Goal: Transaction & Acquisition: Obtain resource

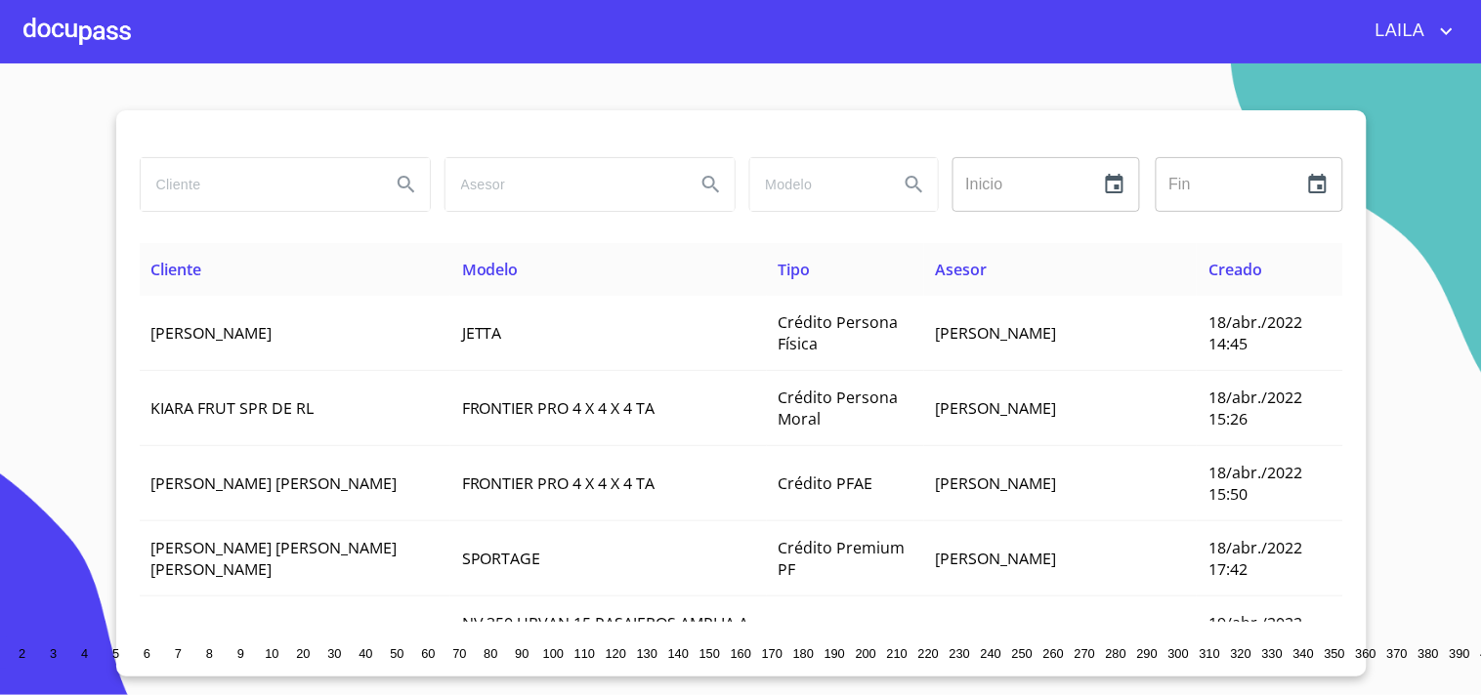
click at [195, 201] on input "search" at bounding box center [258, 184] width 234 height 53
type input "selena izchel"
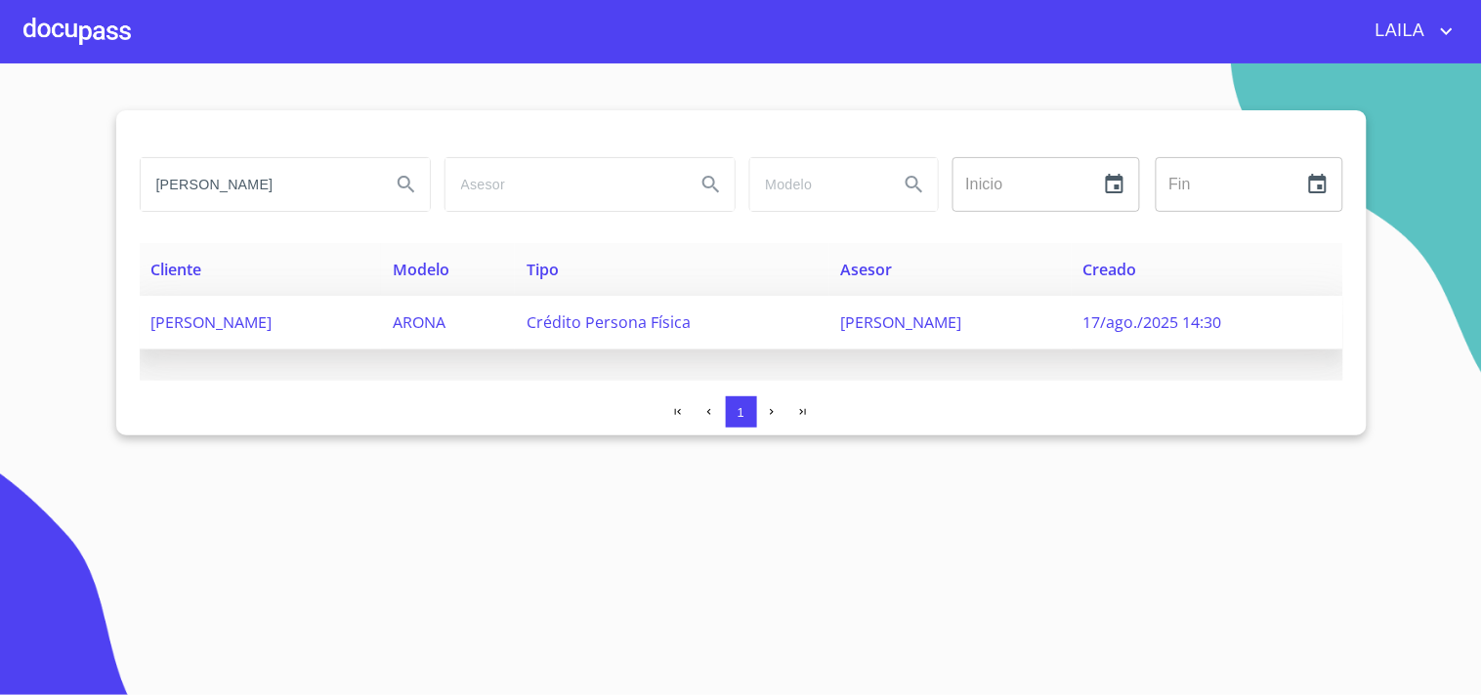
click at [273, 322] on span "SELENA IZCHEL OCAMPO MONRREAL" at bounding box center [211, 322] width 121 height 21
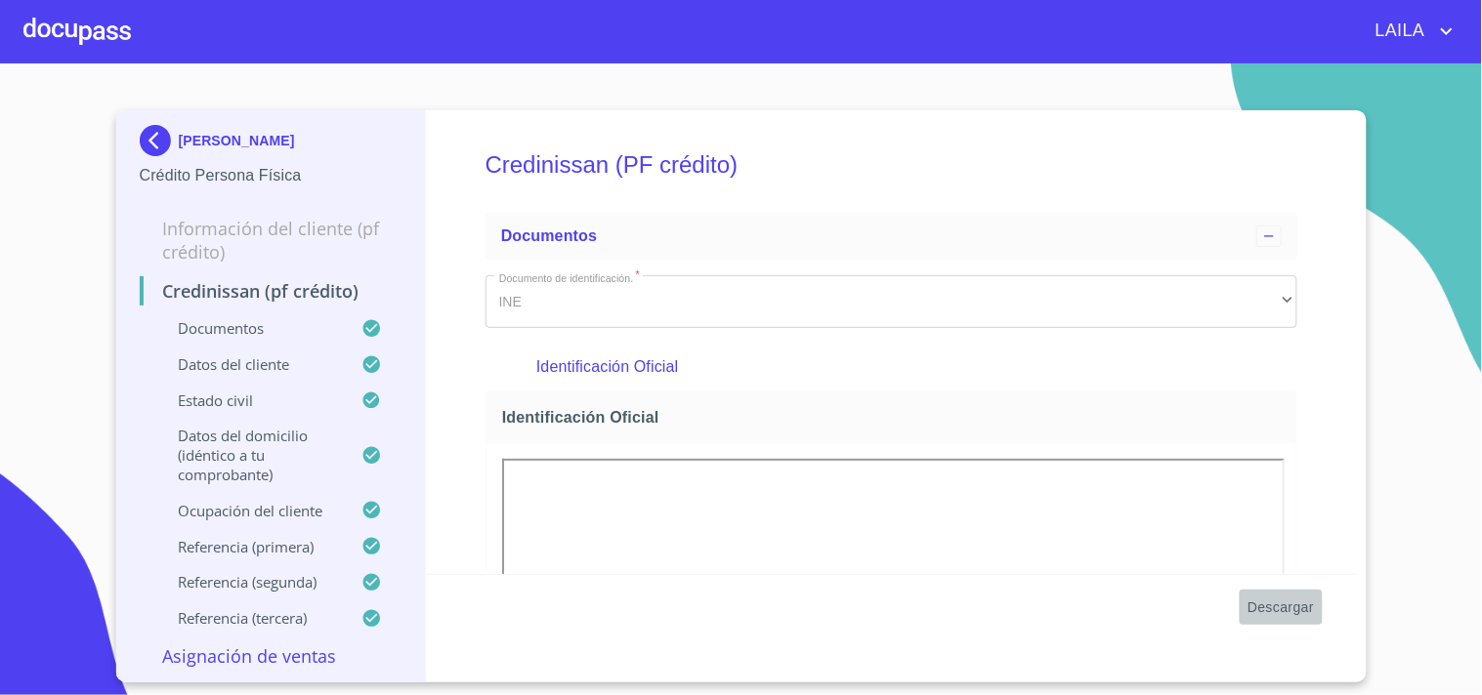
click at [1290, 612] on span "Descargar" at bounding box center [1280, 608] width 66 height 24
click at [149, 133] on img at bounding box center [159, 140] width 39 height 31
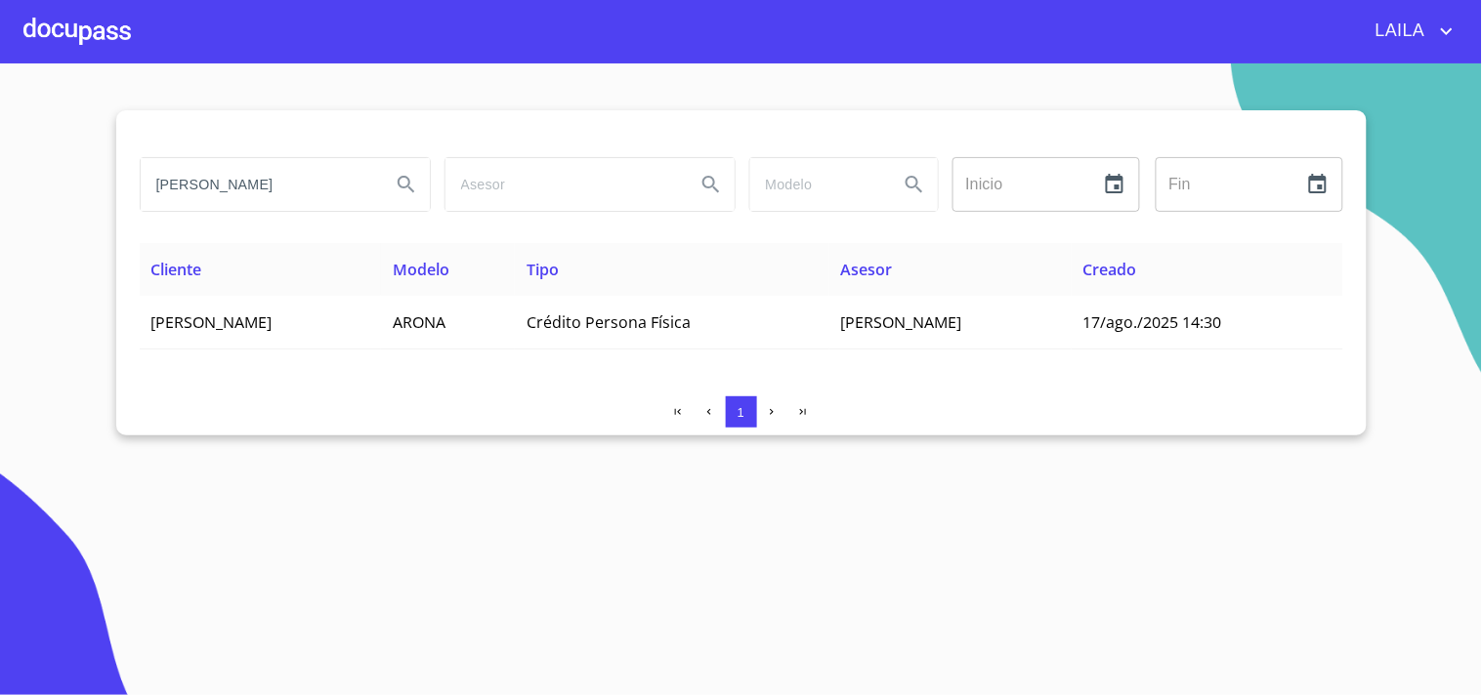
click at [242, 197] on input "selena izchel" at bounding box center [258, 184] width 234 height 53
type input "OSBALDO ALEJANDRO"
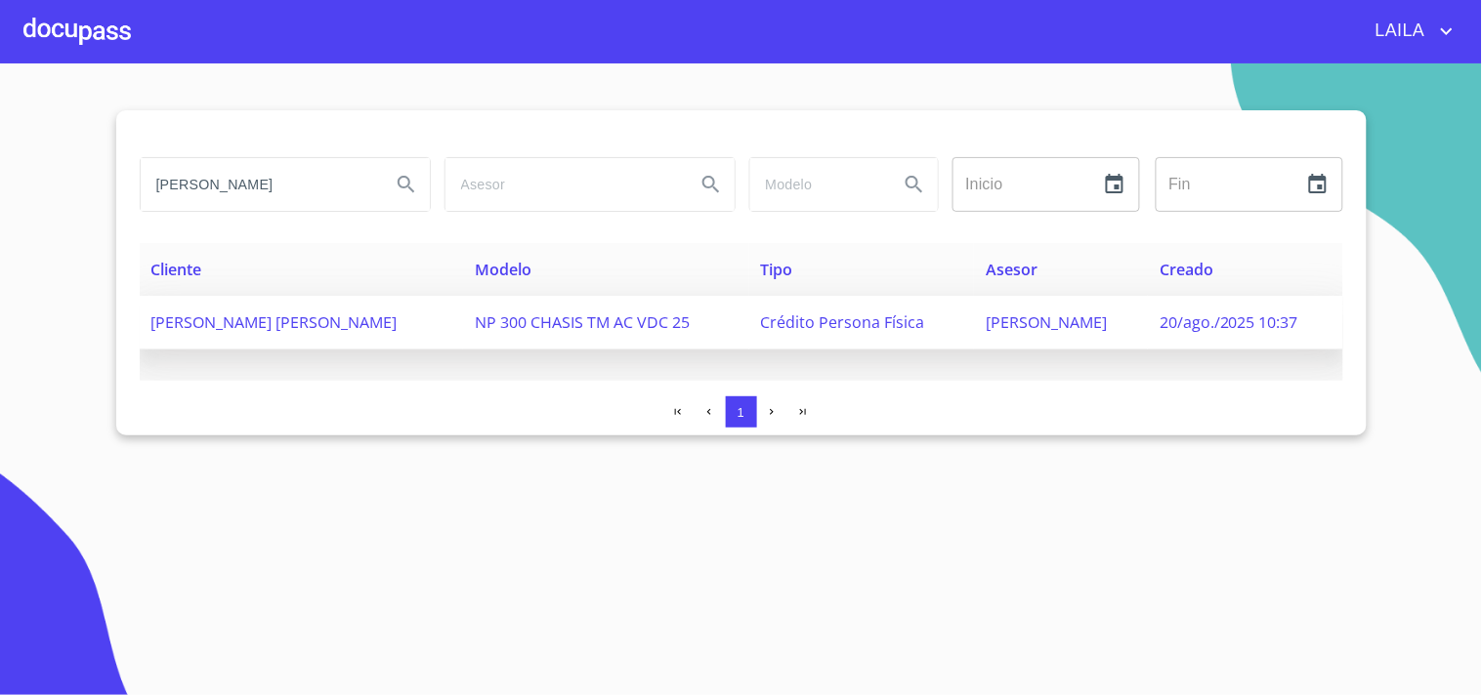
click at [333, 327] on span "[PERSON_NAME] [PERSON_NAME]" at bounding box center [274, 322] width 246 height 21
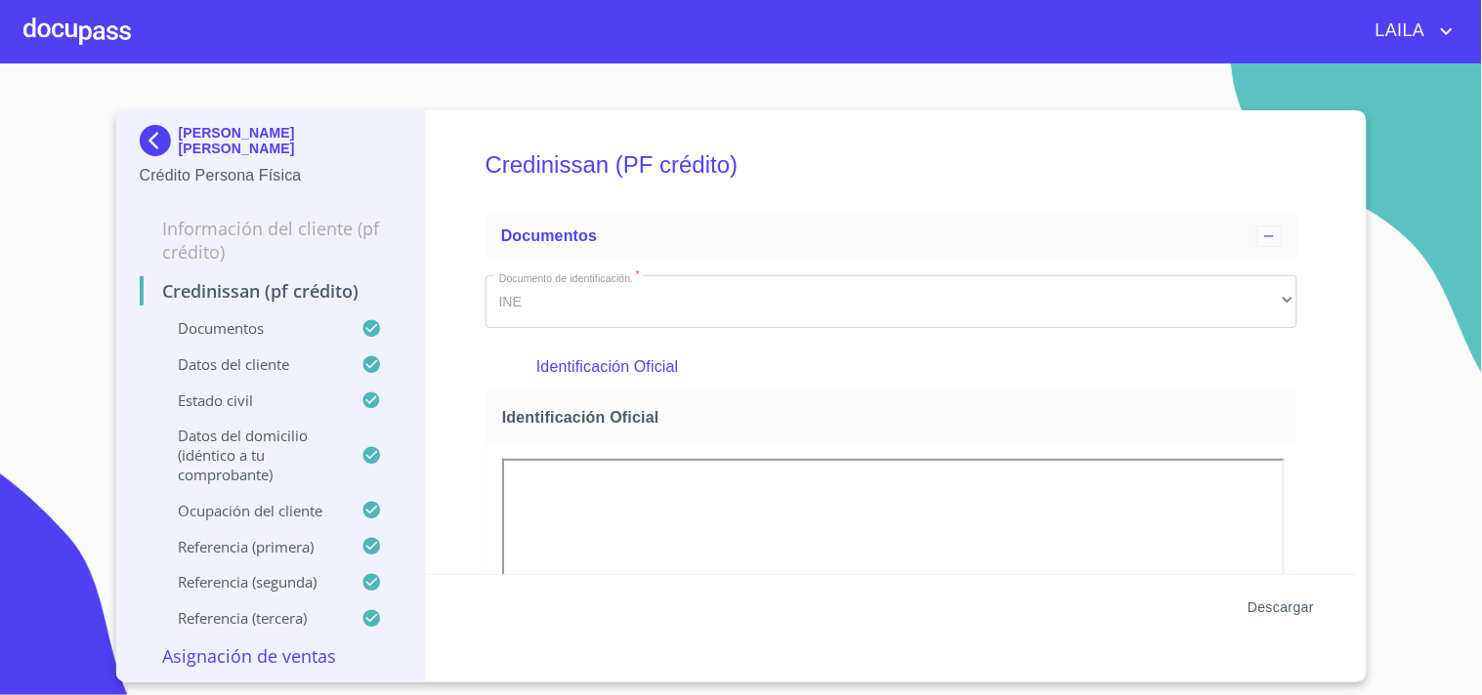
click at [1283, 610] on span "Descargar" at bounding box center [1280, 608] width 66 height 24
click at [159, 137] on img at bounding box center [159, 140] width 39 height 31
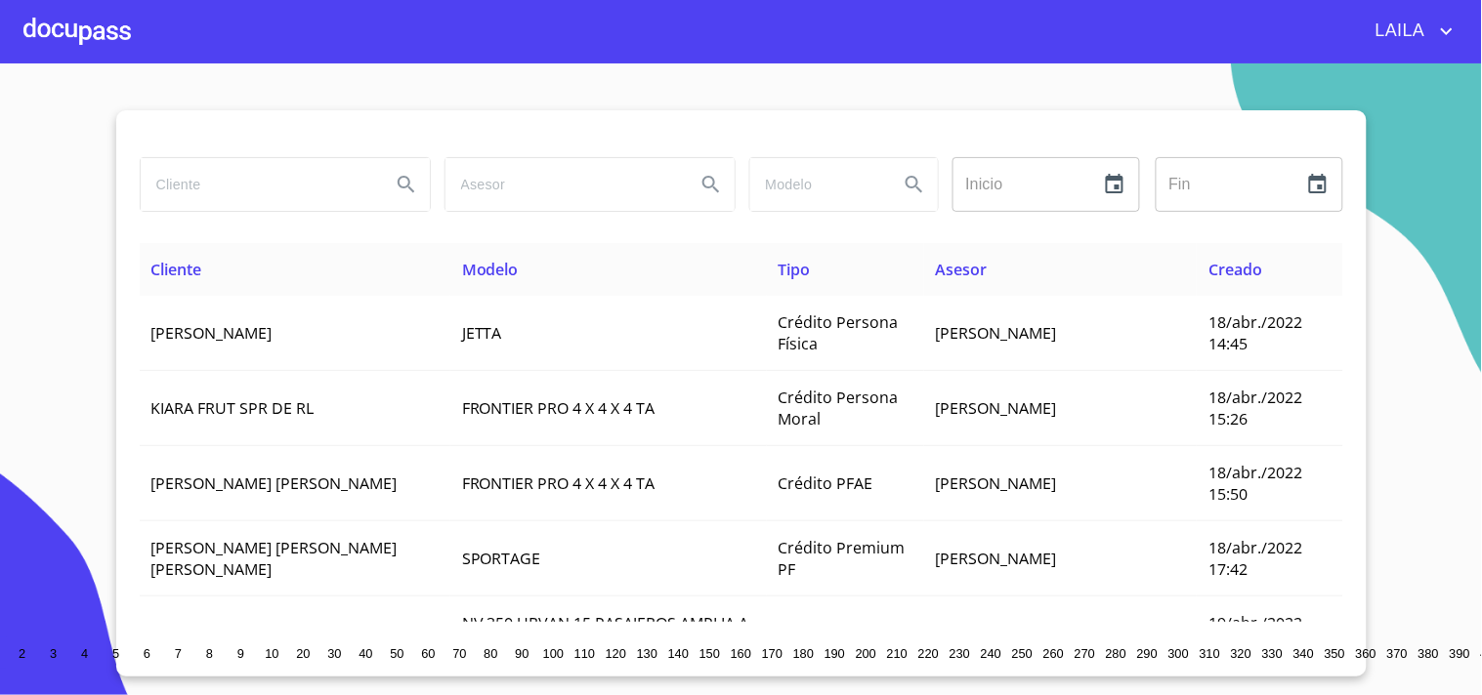
click at [219, 191] on input "search" at bounding box center [258, 184] width 234 height 53
type input "[PERSON_NAME]"
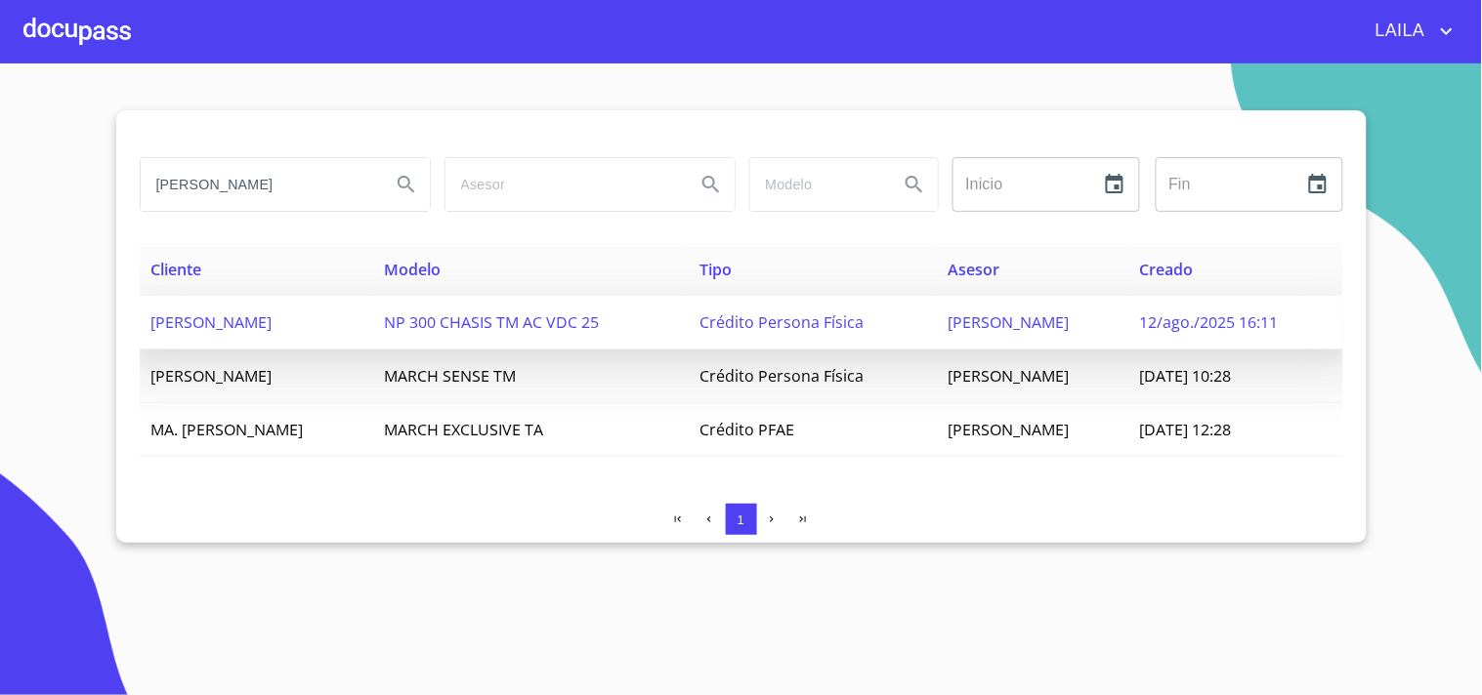
click at [273, 327] on span "[PERSON_NAME]" at bounding box center [211, 322] width 121 height 21
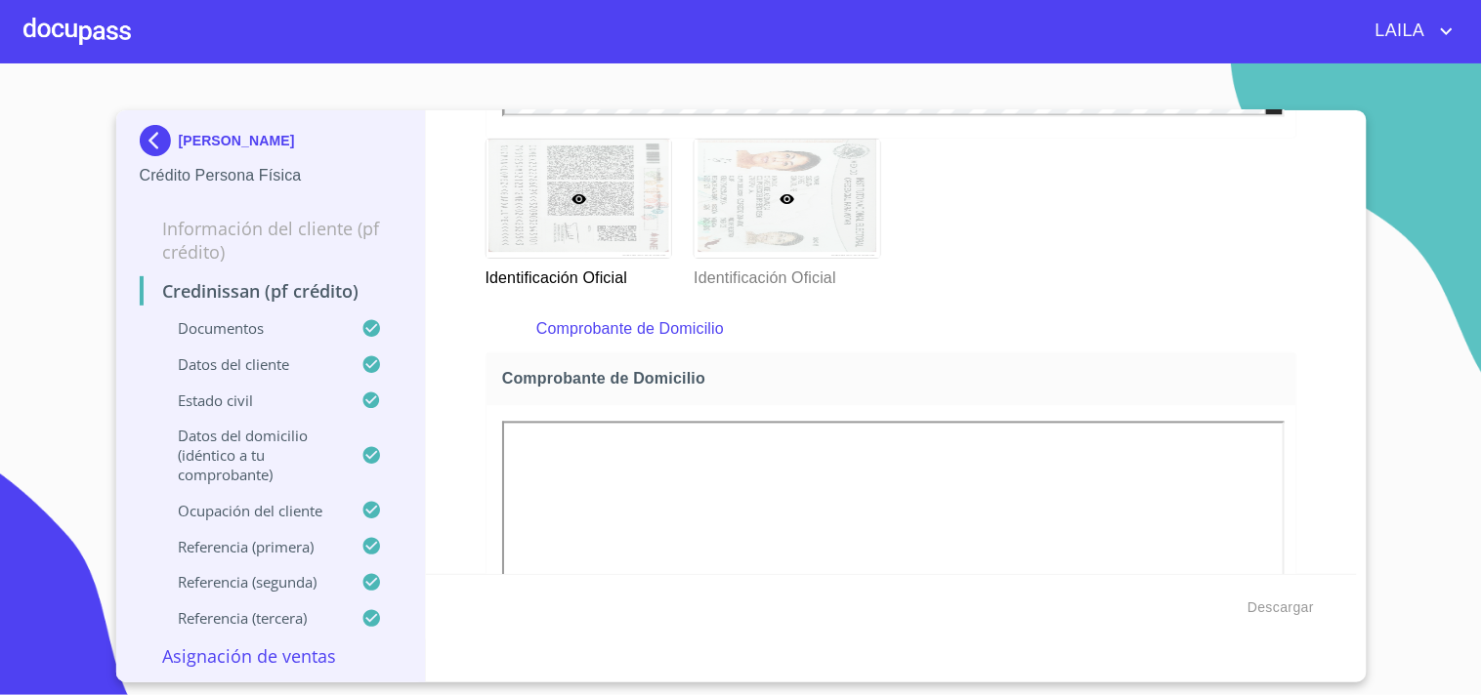
click at [758, 190] on div at bounding box center [787, 199] width 186 height 118
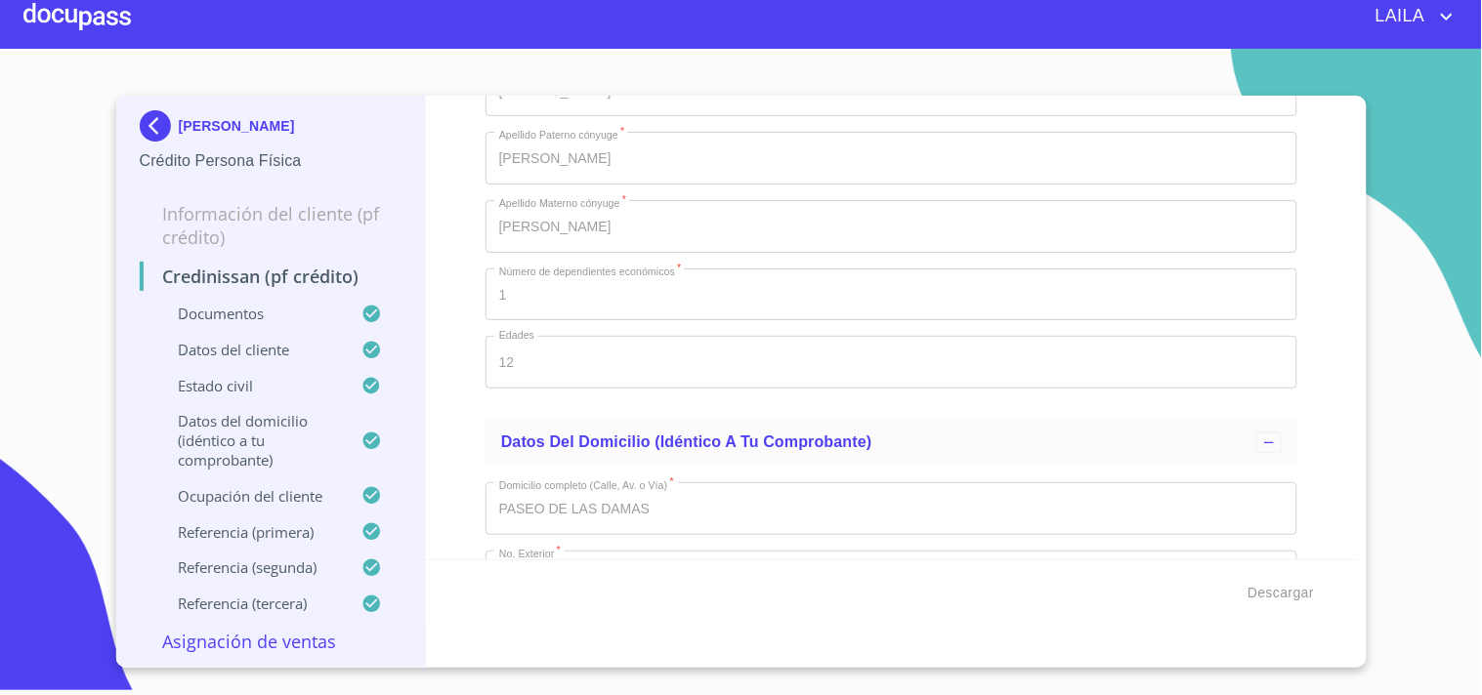
scroll to position [6853, 0]
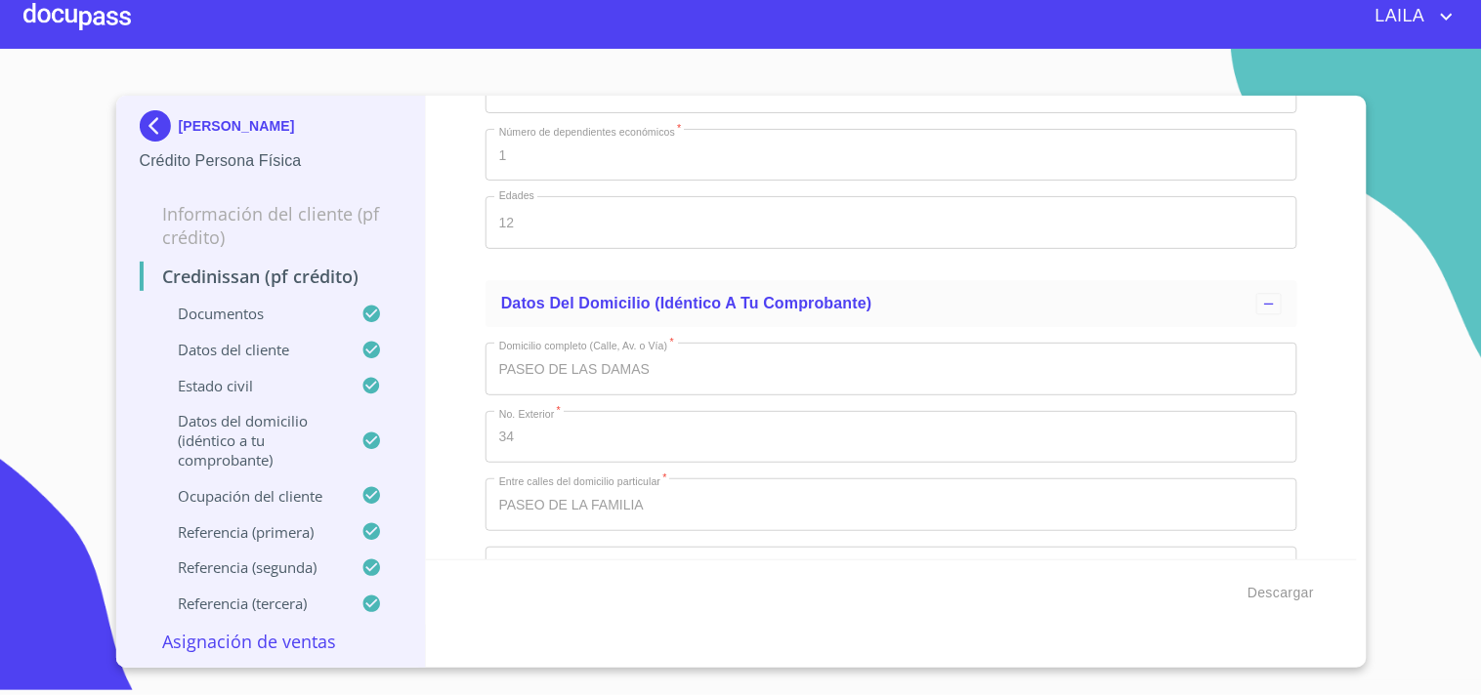
click at [144, 124] on img at bounding box center [159, 125] width 39 height 31
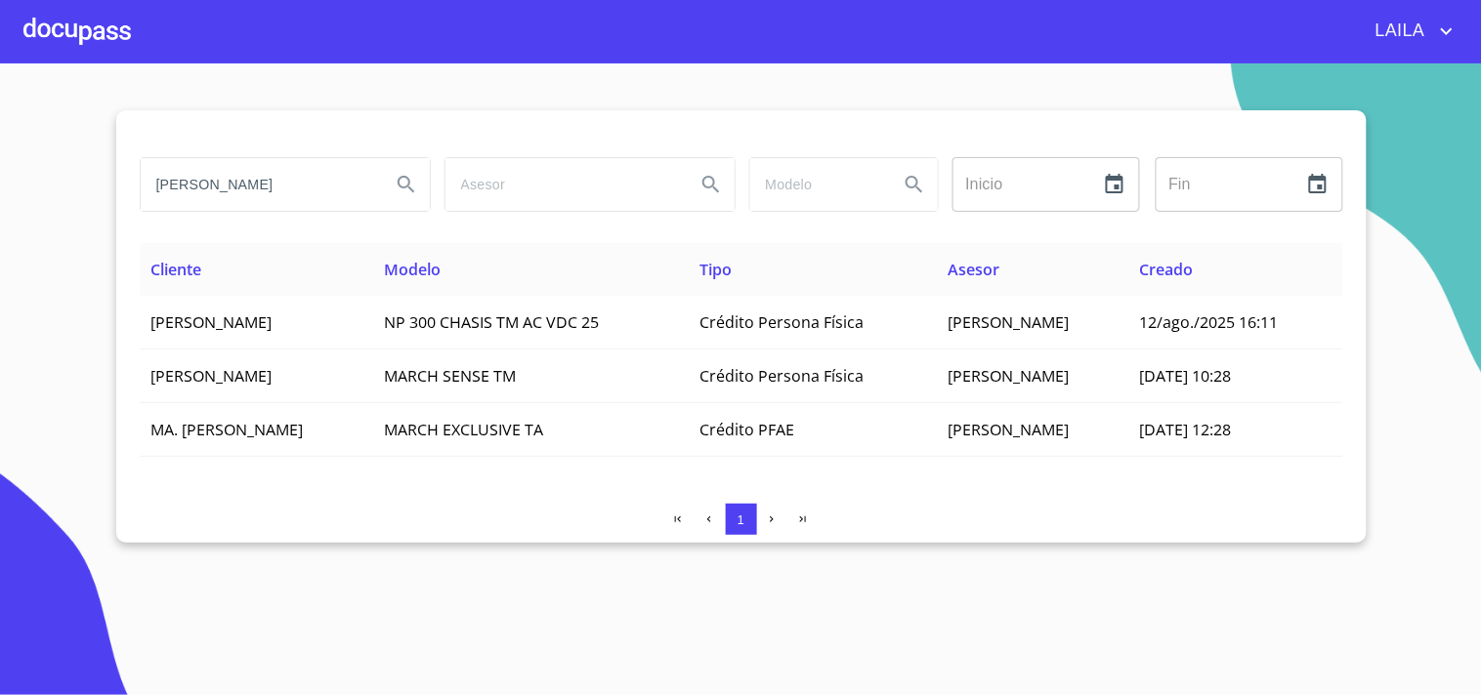
click at [333, 202] on input "[PERSON_NAME]" at bounding box center [258, 184] width 234 height 53
type input "[PERSON_NAME]"
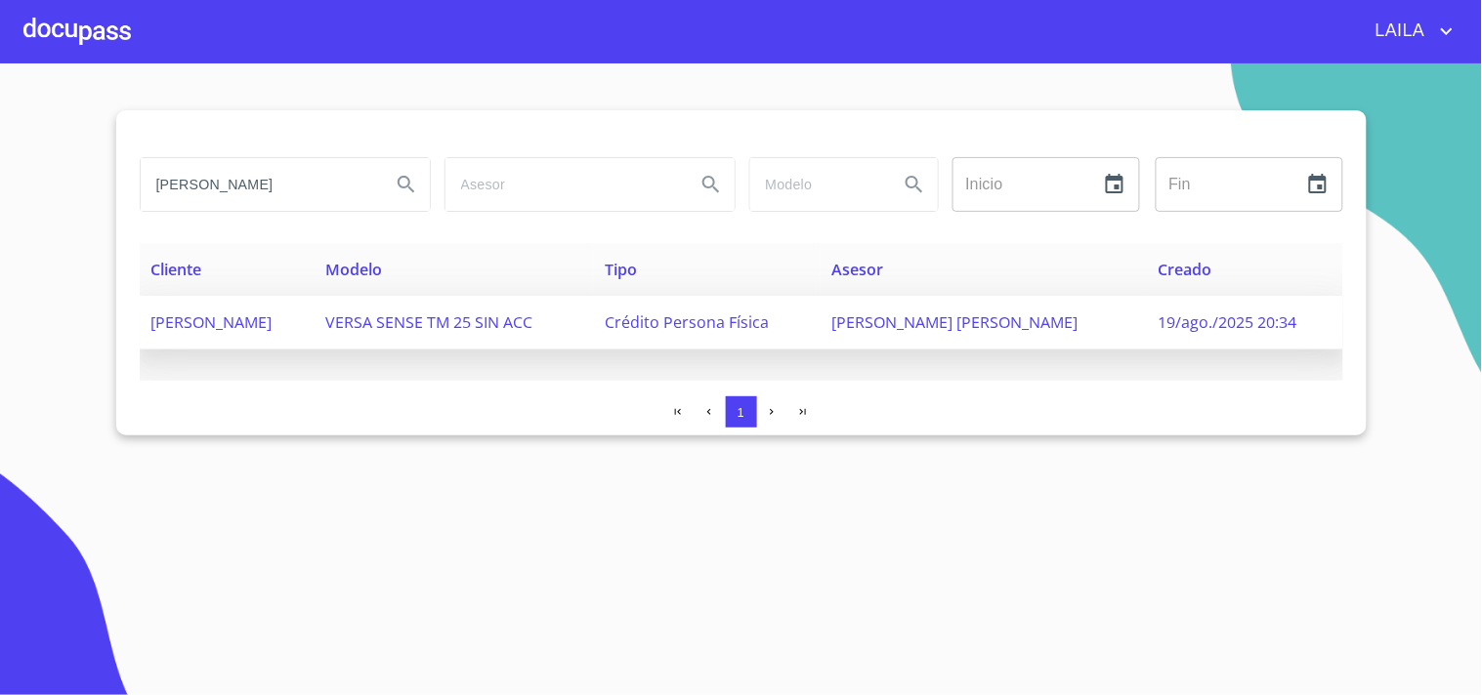
click at [221, 320] on span "[PERSON_NAME]" at bounding box center [211, 322] width 121 height 21
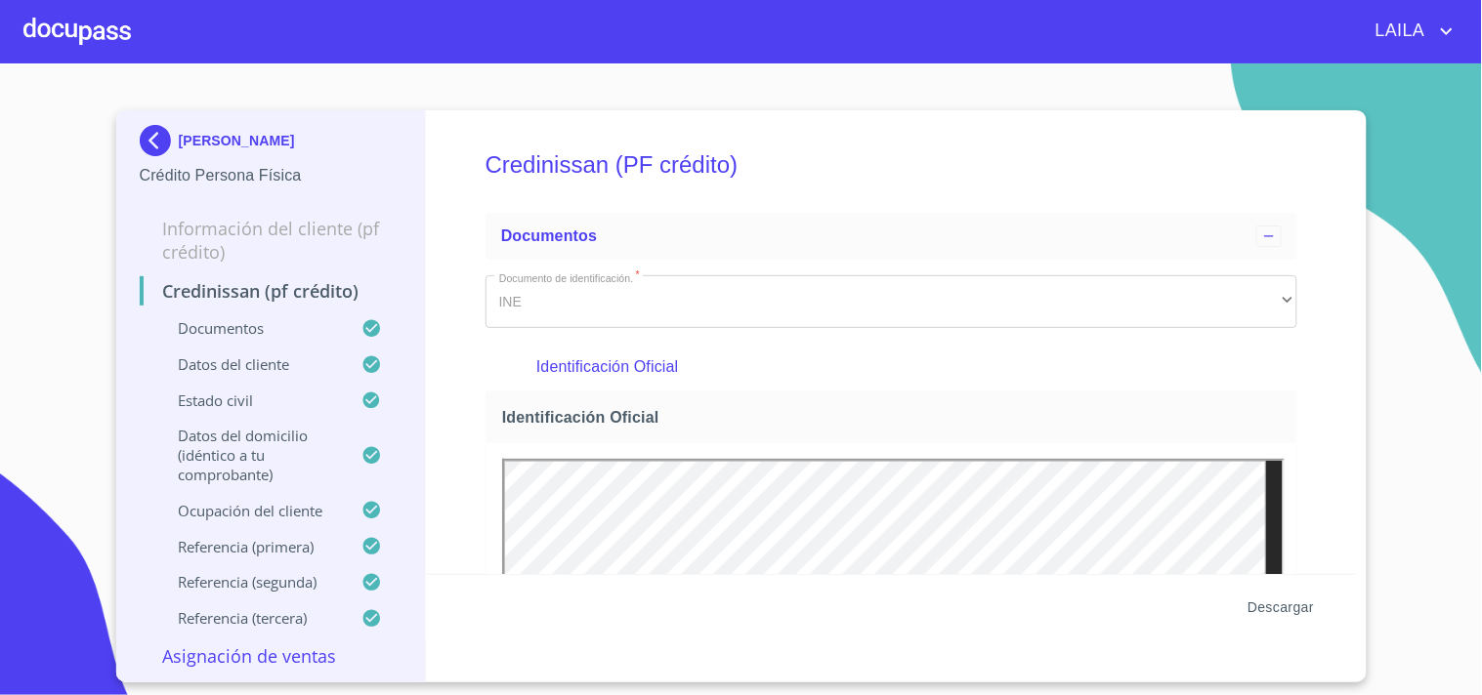
click at [1299, 623] on button "Descargar" at bounding box center [1281, 608] width 82 height 36
click at [149, 127] on img at bounding box center [159, 140] width 39 height 31
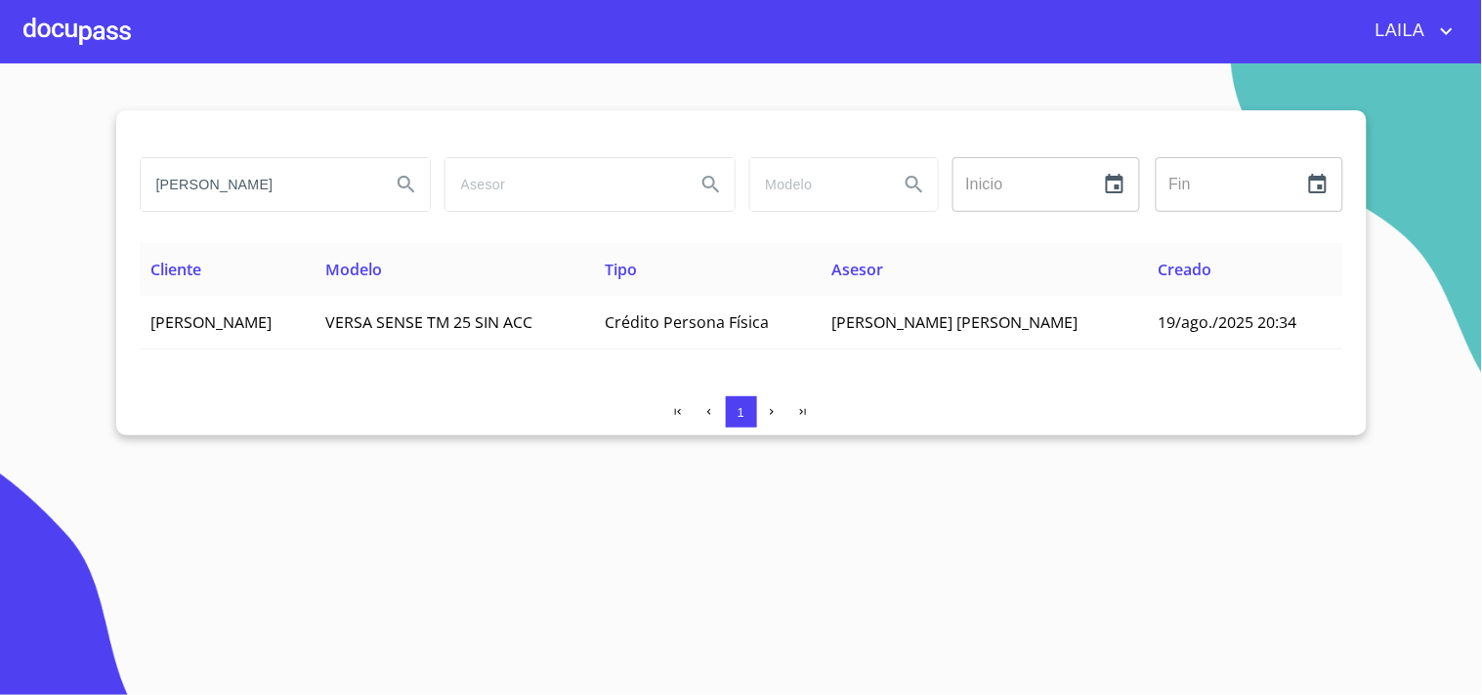
click at [284, 172] on input "[PERSON_NAME]" at bounding box center [258, 184] width 234 height 53
type input "[PERSON_NAME] [PERSON_NAME]"
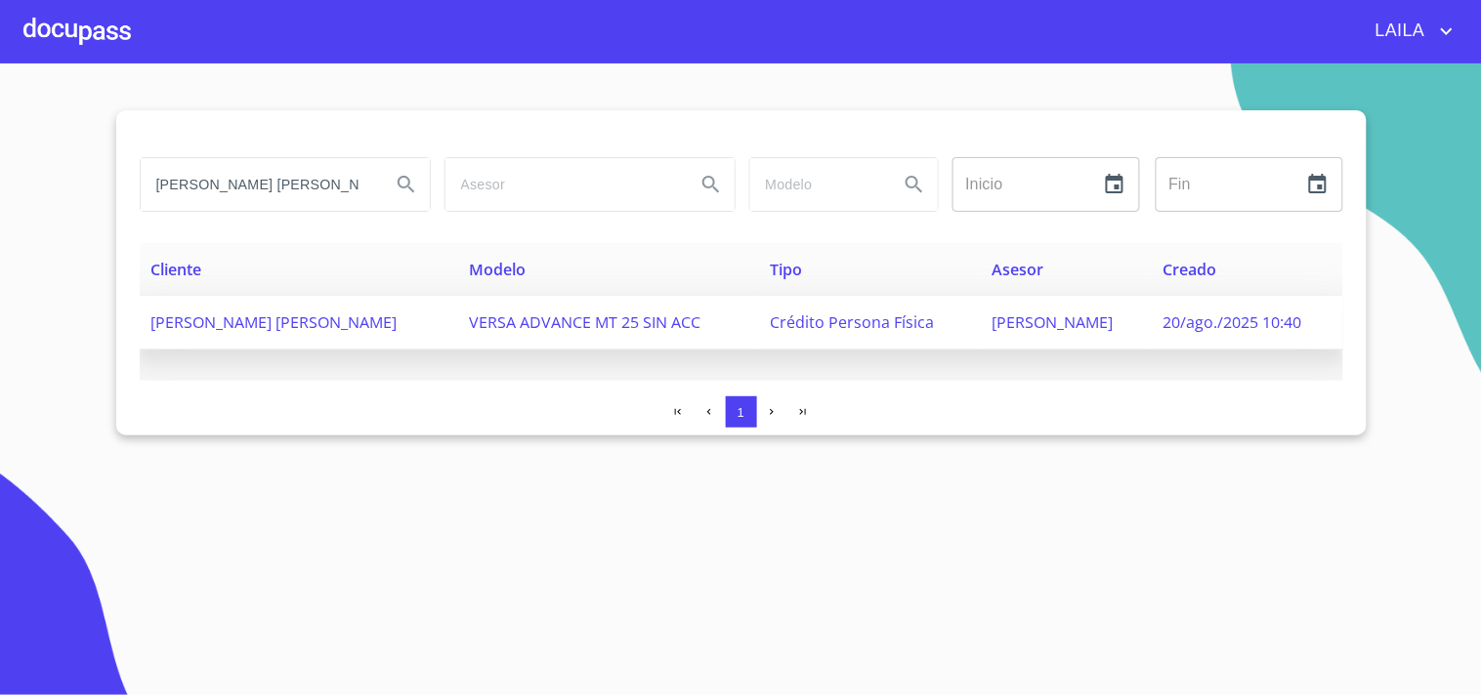
click at [296, 313] on span "[PERSON_NAME] [PERSON_NAME]" at bounding box center [274, 322] width 246 height 21
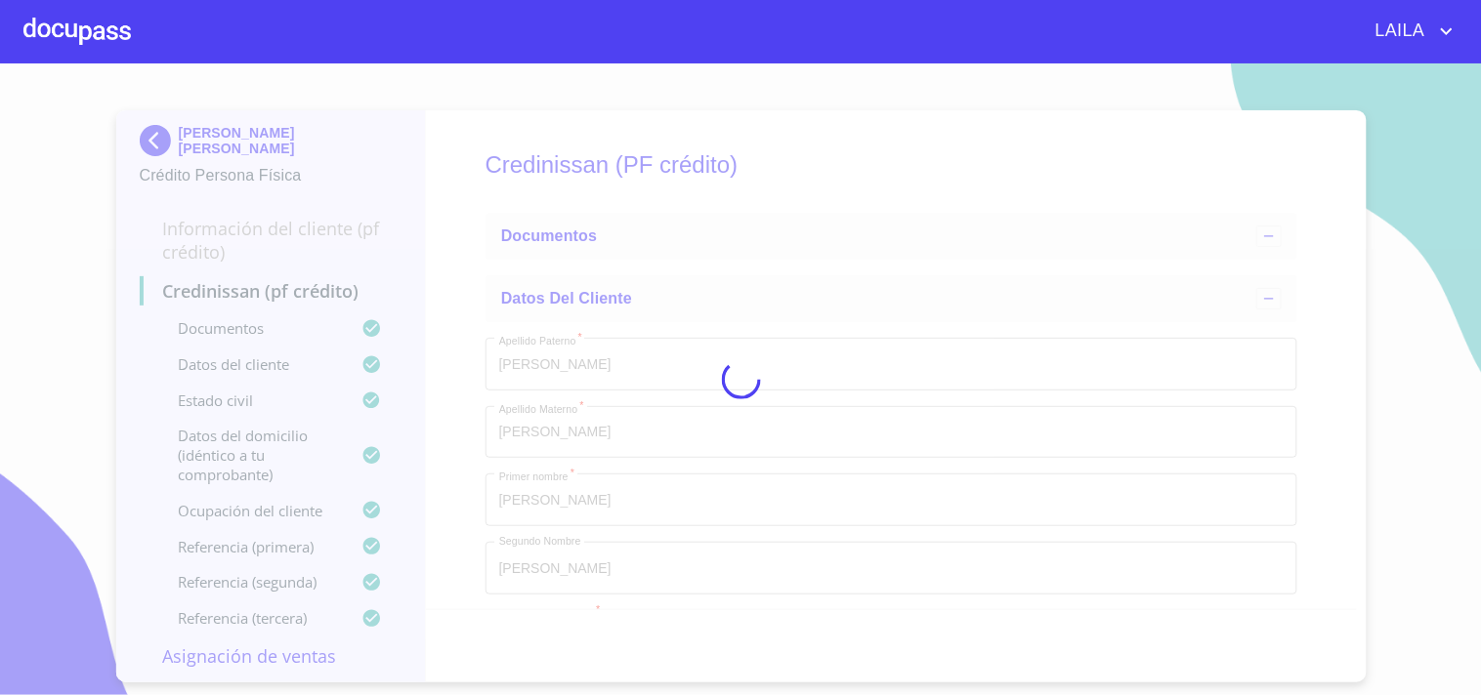
type input "12 de abr. de 1975"
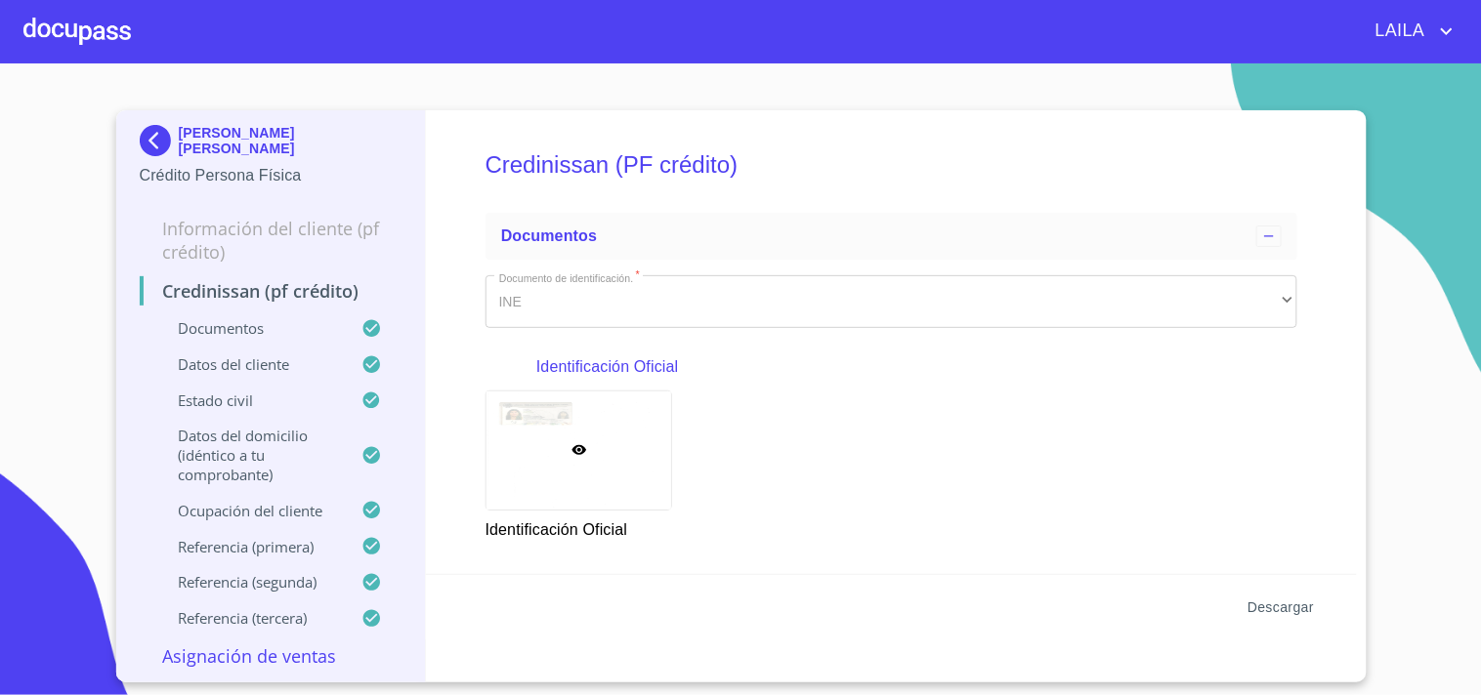
click at [1263, 610] on span "Descargar" at bounding box center [1280, 608] width 66 height 24
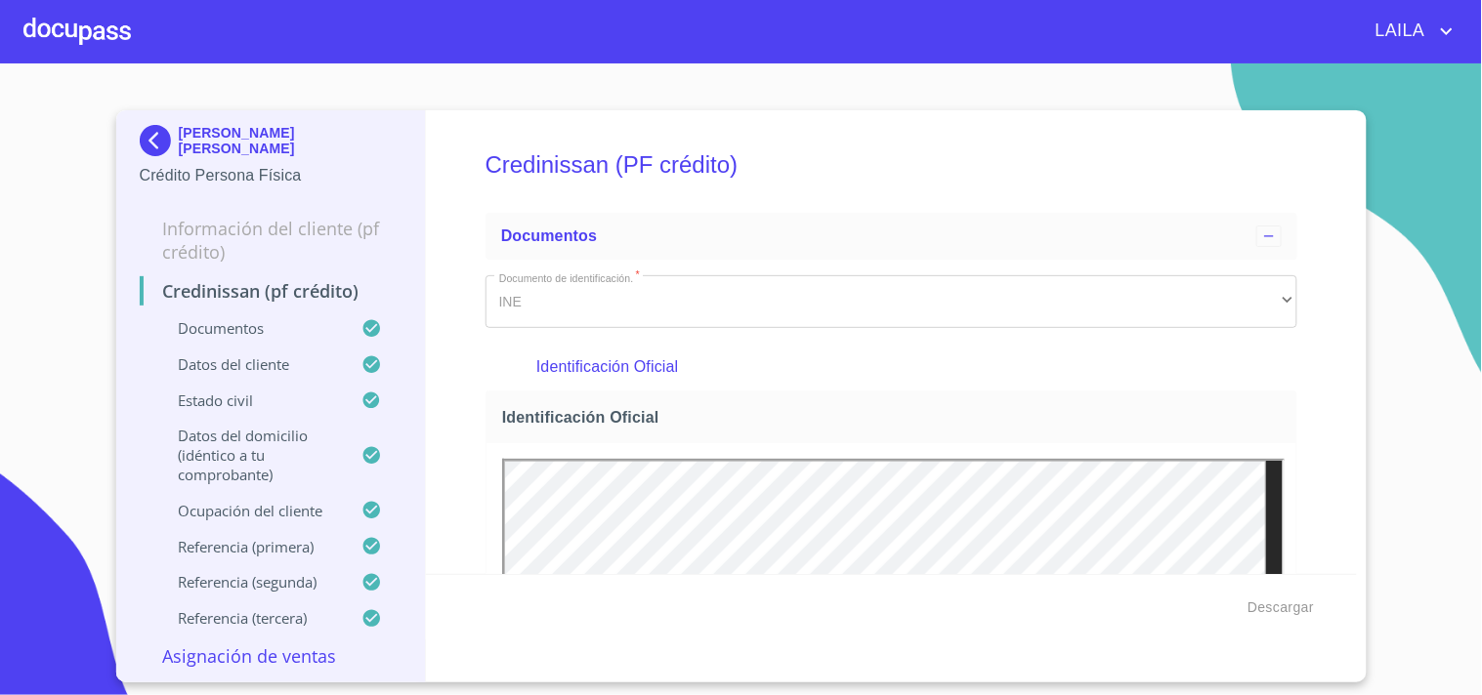
click at [145, 150] on img at bounding box center [159, 140] width 39 height 31
